Goal: Information Seeking & Learning: Check status

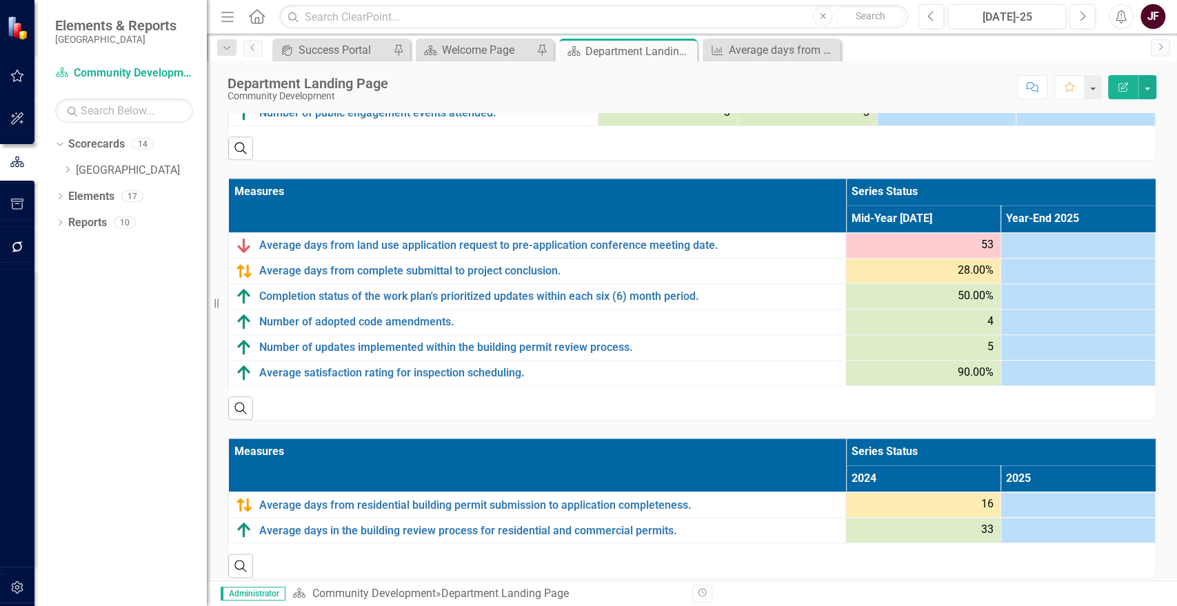
scroll to position [906, 0]
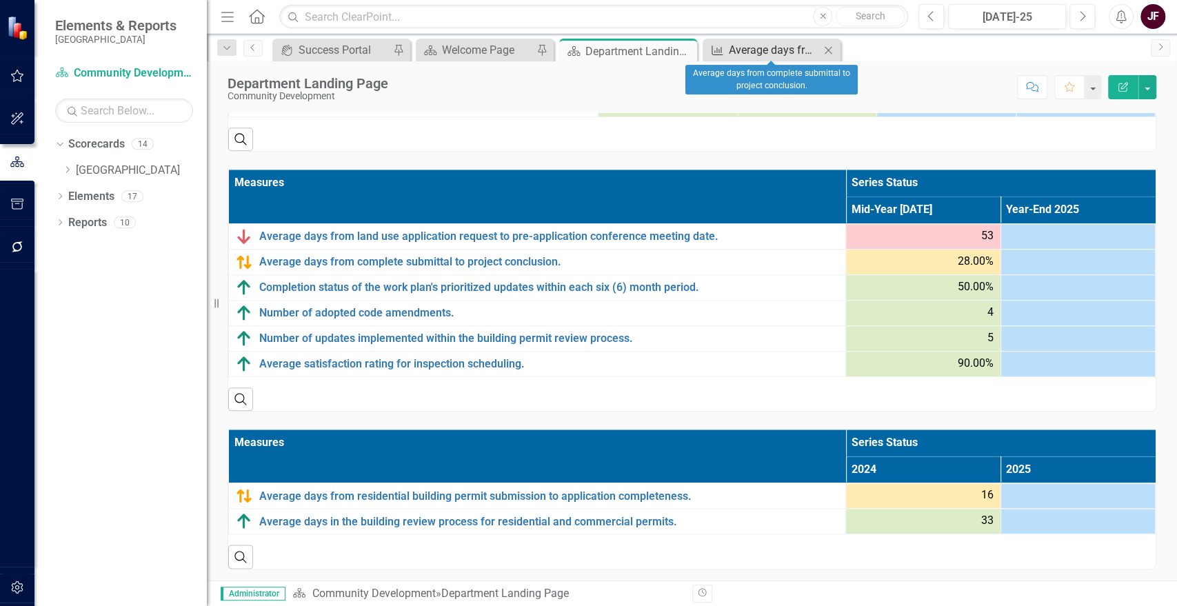
click at [765, 50] on div "Average days from complete submittal to project conclusion." at bounding box center [774, 49] width 91 height 17
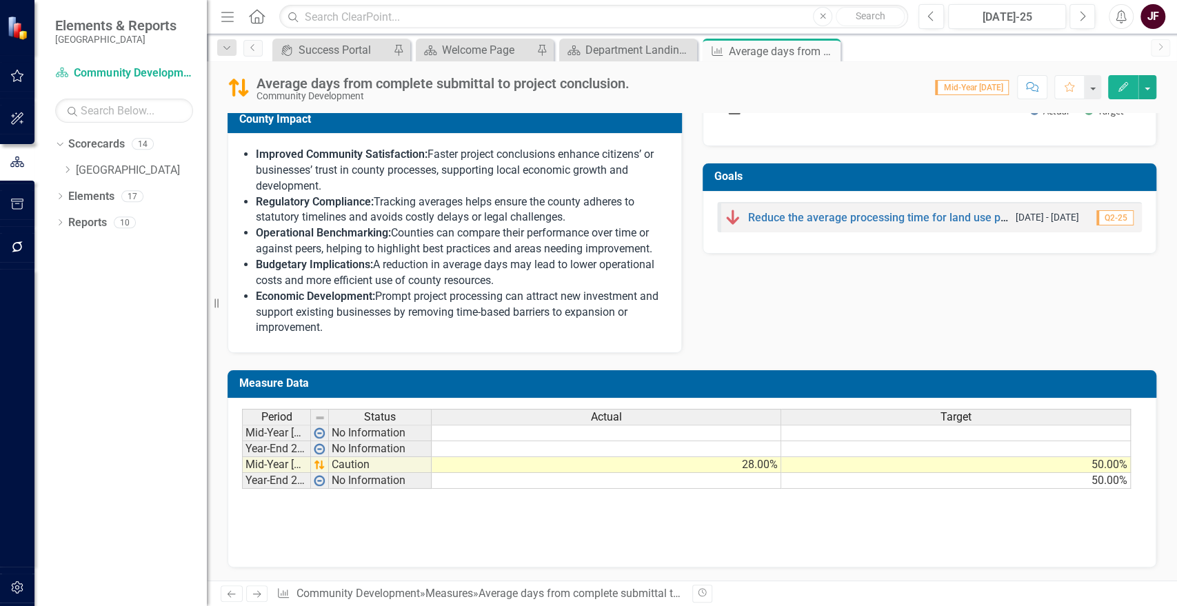
scroll to position [568, 0]
